Goal: Task Accomplishment & Management: Manage account settings

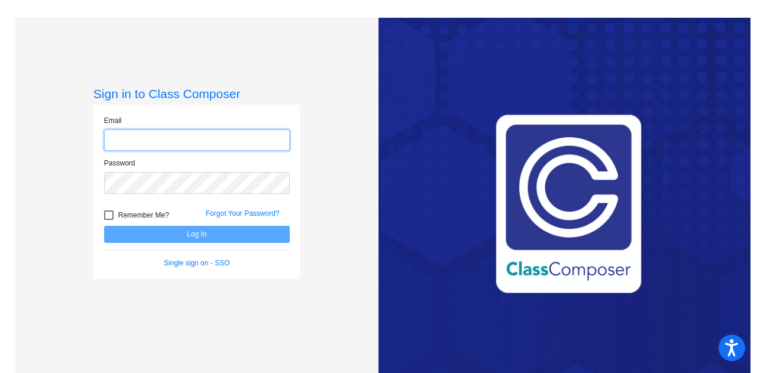
type input "[EMAIL_ADDRESS][PERSON_NAME][DOMAIN_NAME]"
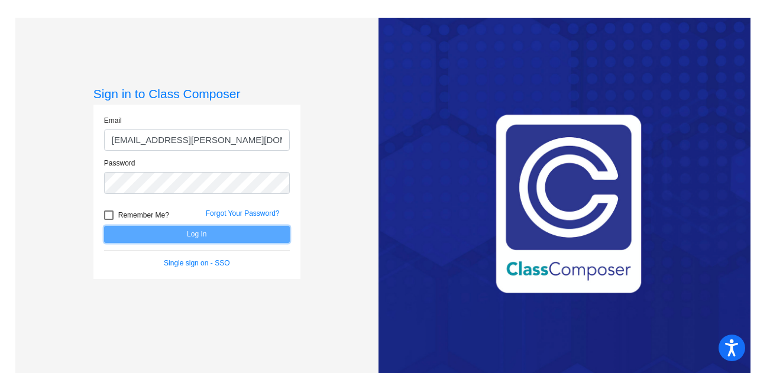
click at [179, 234] on button "Log In" at bounding box center [197, 234] width 186 height 17
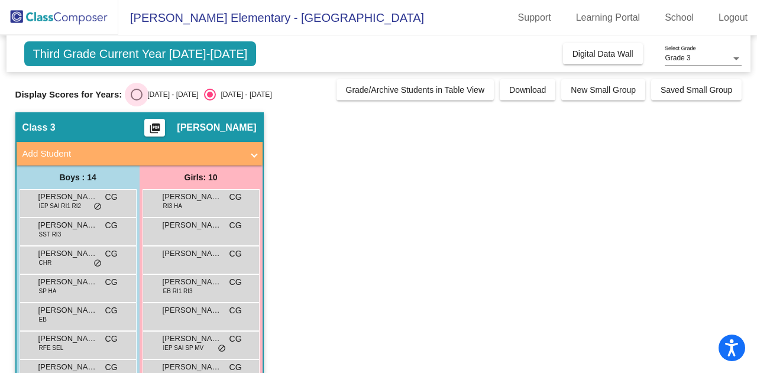
click at [139, 92] on div "Select an option" at bounding box center [137, 95] width 12 height 12
click at [137, 101] on input "[DATE] - [DATE]" at bounding box center [136, 101] width 1 height 1
radio input "true"
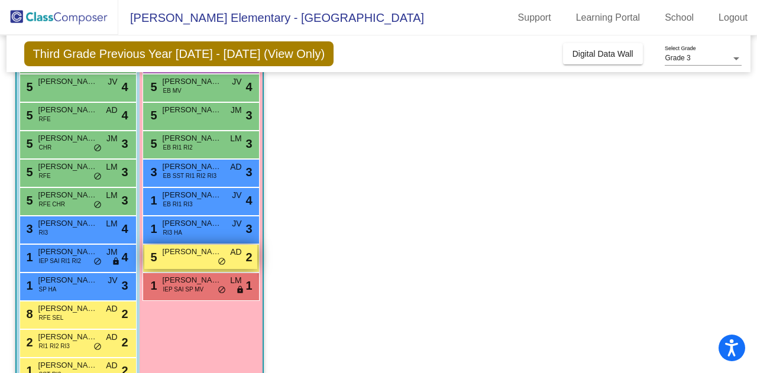
scroll to position [177, 0]
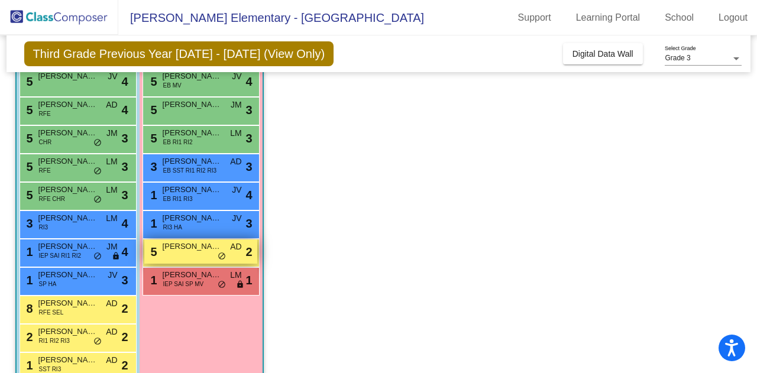
click at [248, 253] on span "2" at bounding box center [248, 252] width 7 height 18
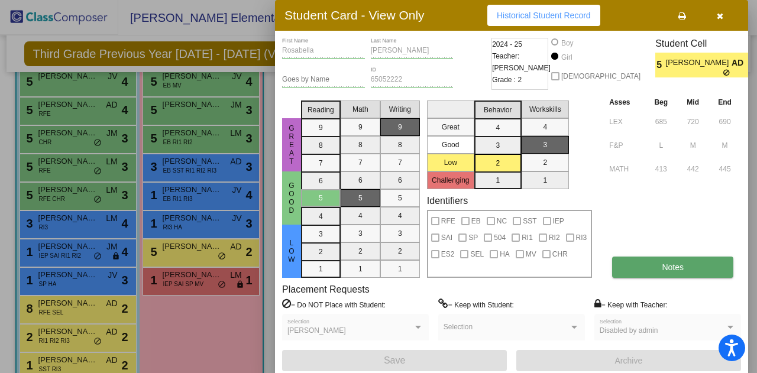
click at [657, 267] on button "Notes" at bounding box center [672, 267] width 121 height 21
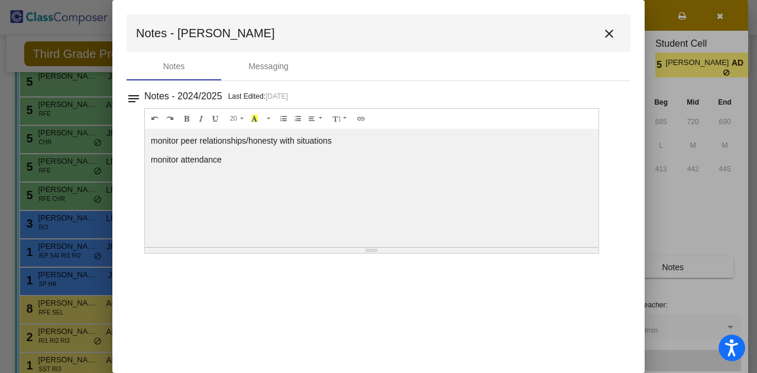
click at [615, 29] on mat-icon "close" at bounding box center [609, 34] width 14 height 14
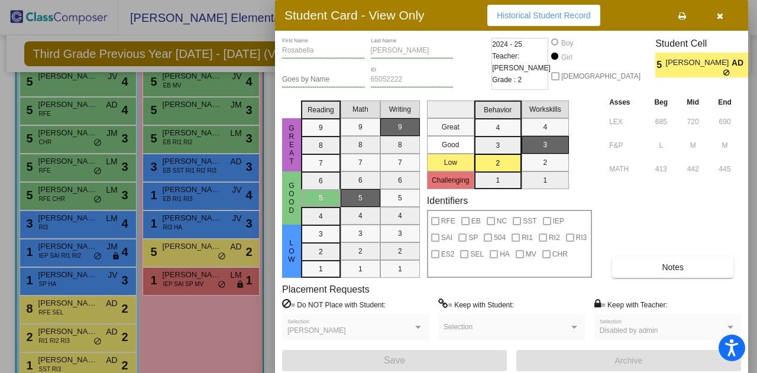
click at [720, 12] on icon "button" at bounding box center [720, 16] width 7 height 8
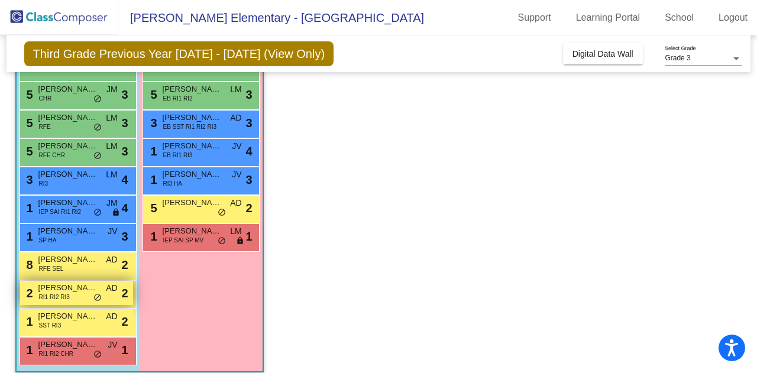
scroll to position [232, 0]
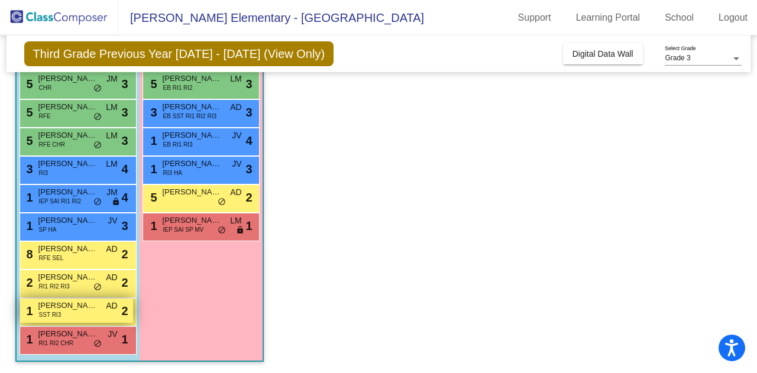
click at [125, 312] on span "2" at bounding box center [124, 311] width 7 height 18
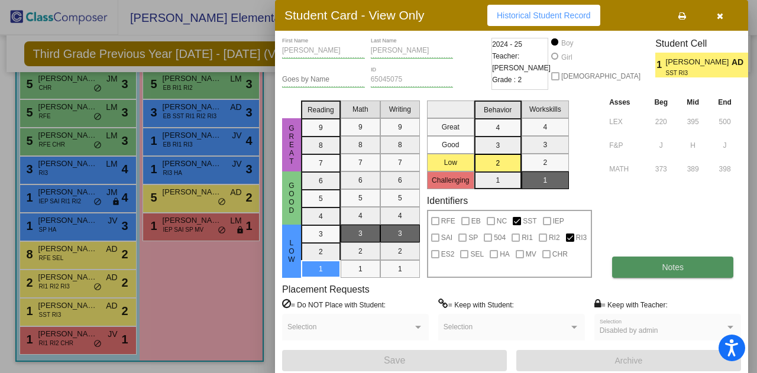
click at [690, 267] on button "Notes" at bounding box center [672, 267] width 121 height 21
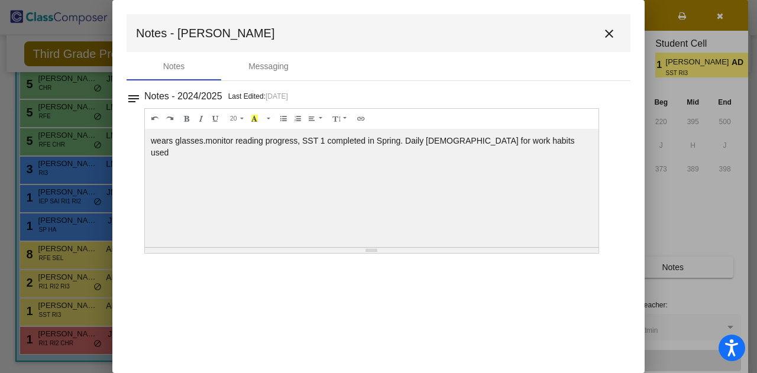
click at [609, 35] on mat-icon "close" at bounding box center [609, 34] width 14 height 14
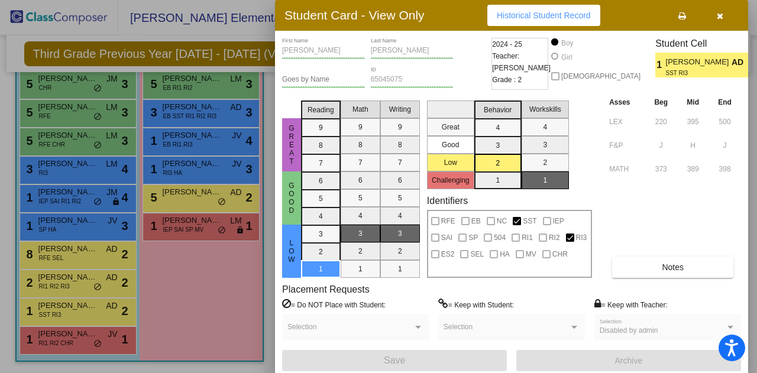
click at [719, 18] on icon "button" at bounding box center [720, 16] width 7 height 8
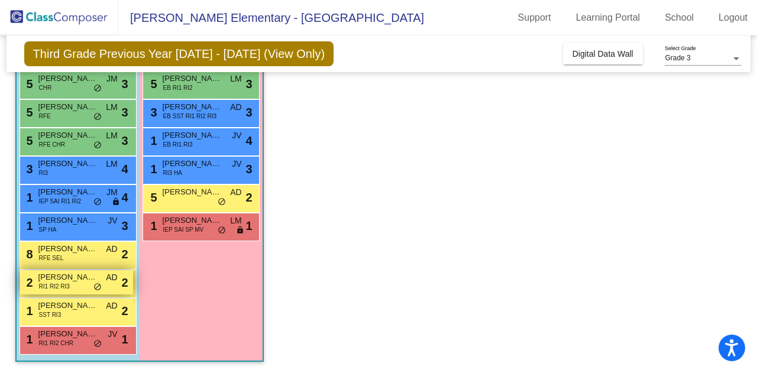
click at [121, 286] on span "2" at bounding box center [124, 283] width 7 height 18
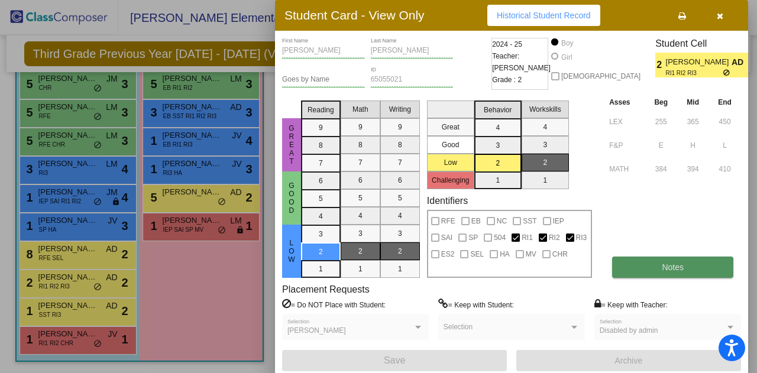
click at [680, 270] on span "Notes" at bounding box center [673, 267] width 22 height 9
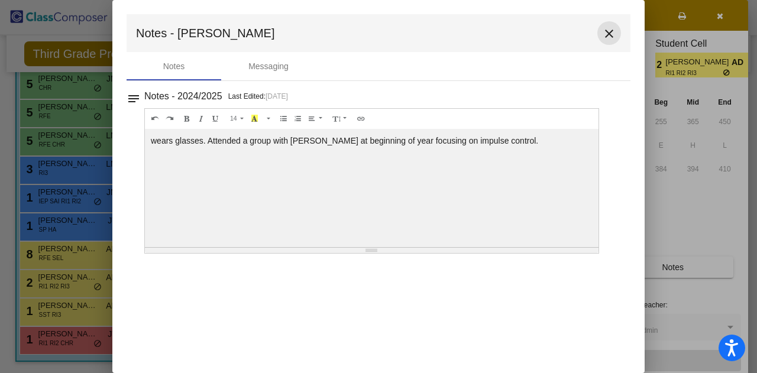
click at [607, 35] on mat-icon "close" at bounding box center [609, 34] width 14 height 14
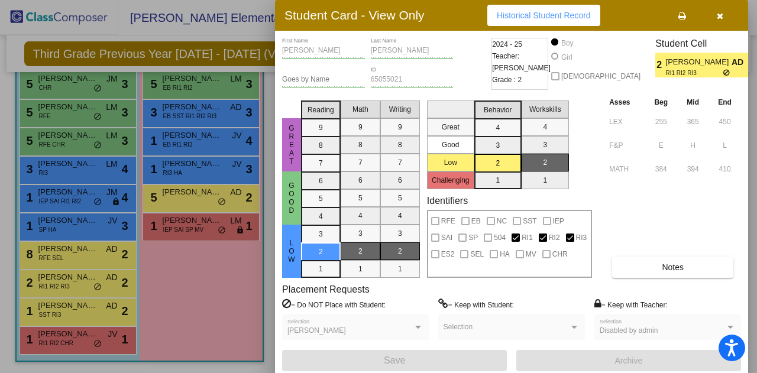
click at [166, 289] on div at bounding box center [378, 186] width 757 height 373
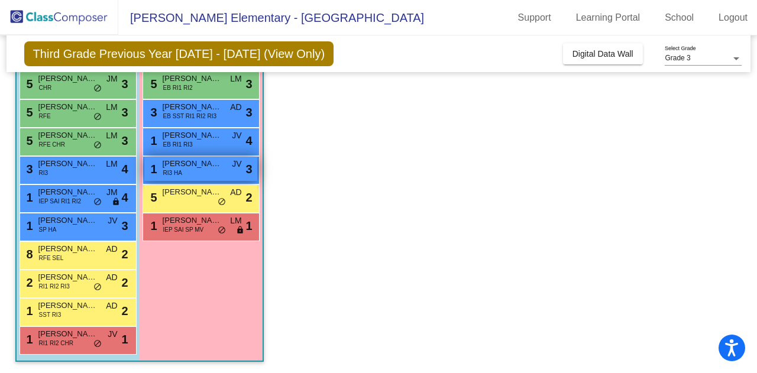
scroll to position [114, 0]
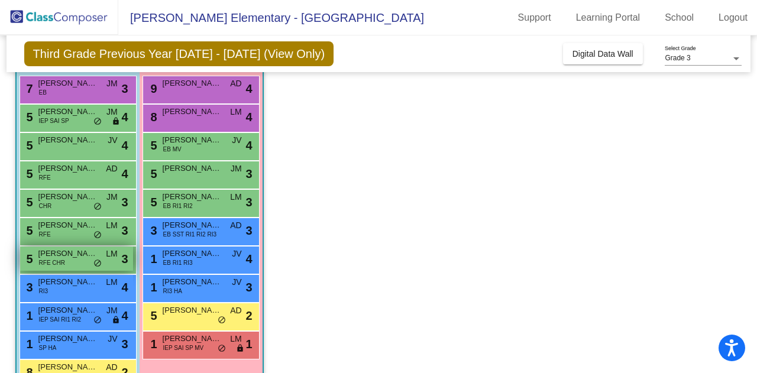
click at [123, 257] on span "3" at bounding box center [124, 259] width 7 height 18
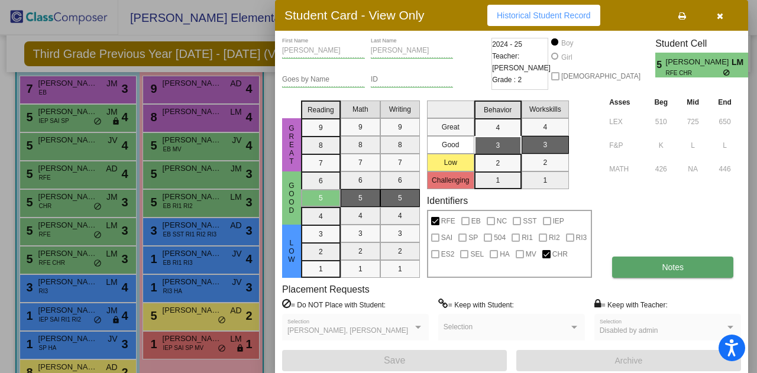
click at [677, 273] on button "Notes" at bounding box center [672, 267] width 121 height 21
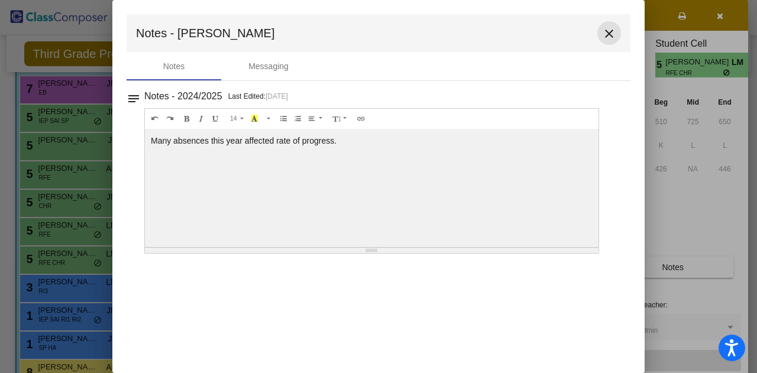
click at [613, 34] on mat-icon "close" at bounding box center [609, 34] width 14 height 14
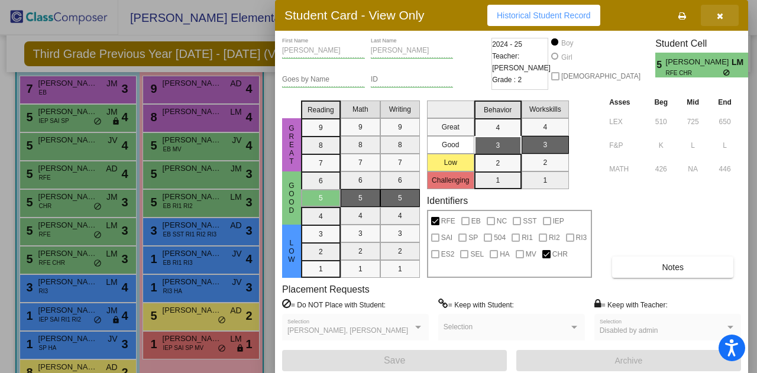
click at [723, 16] on button "button" at bounding box center [720, 15] width 38 height 21
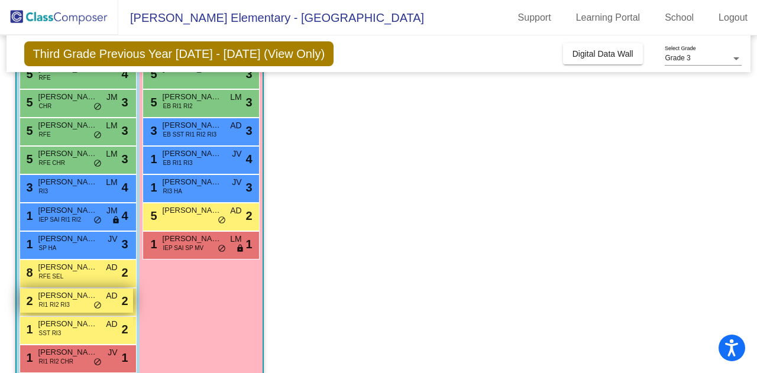
scroll to position [232, 0]
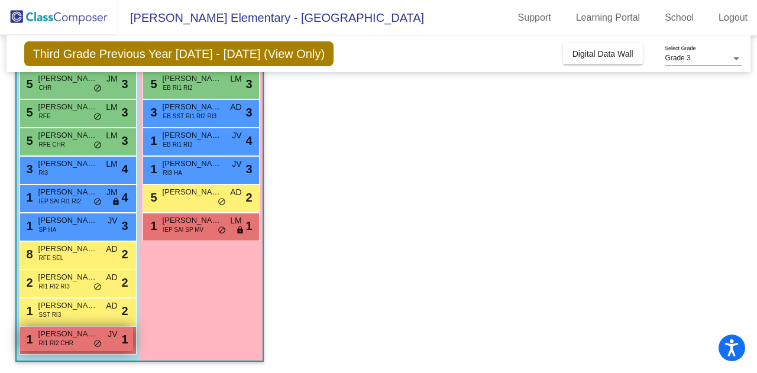
click at [122, 343] on span "1" at bounding box center [124, 340] width 7 height 18
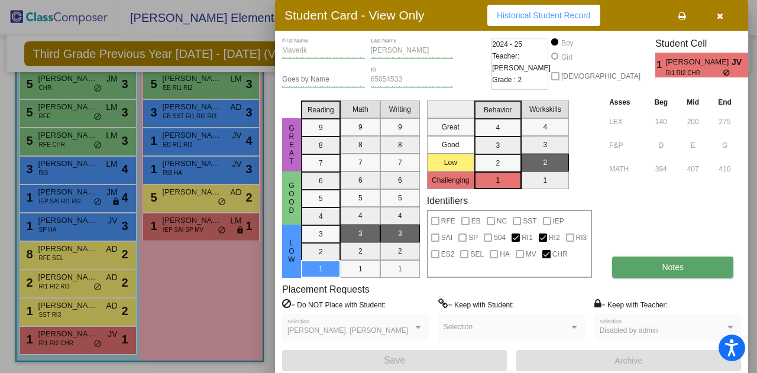
click at [648, 263] on button "Notes" at bounding box center [672, 267] width 121 height 21
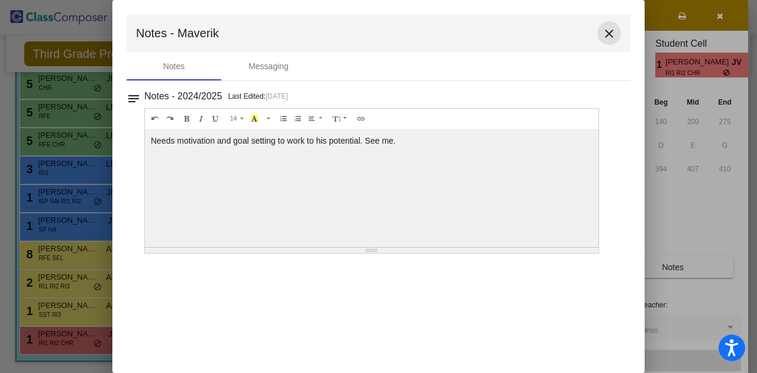
click at [608, 35] on mat-icon "close" at bounding box center [609, 34] width 14 height 14
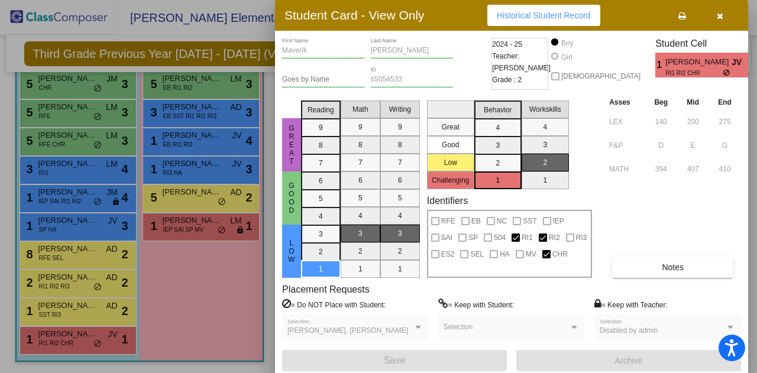
click at [720, 17] on icon "button" at bounding box center [720, 16] width 7 height 8
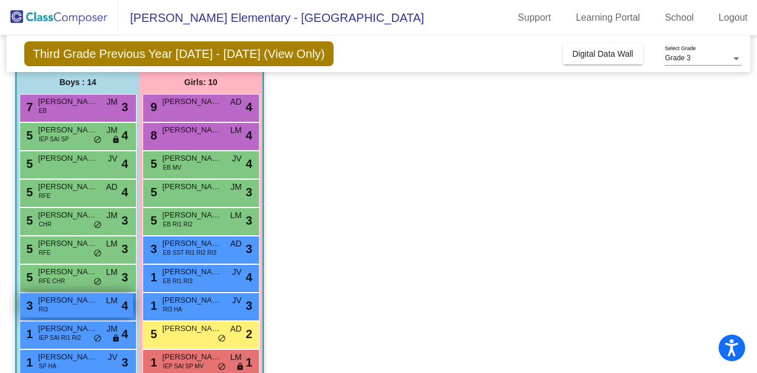
scroll to position [114, 0]
